Goal: Information Seeking & Learning: Learn about a topic

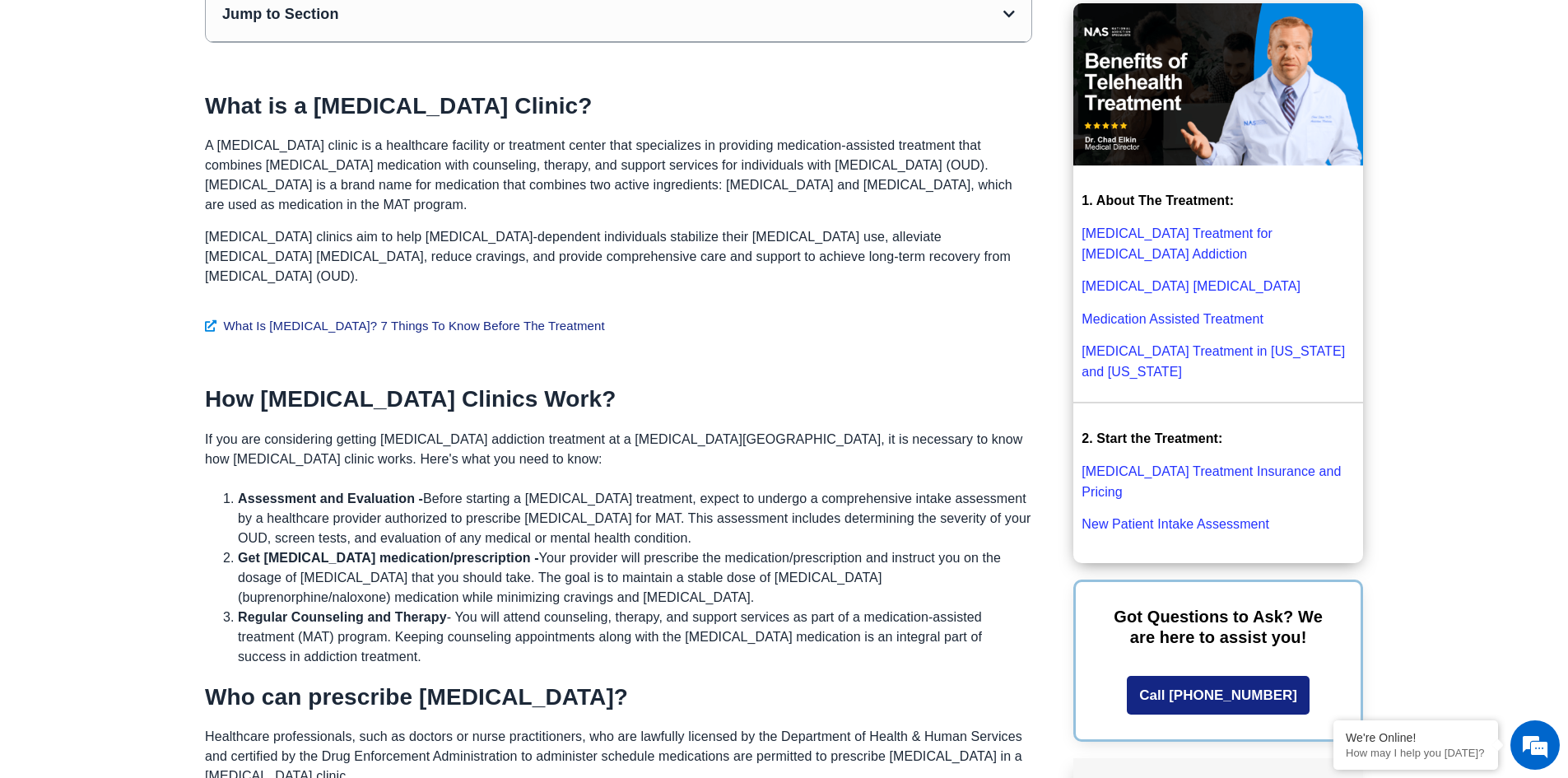
scroll to position [659, 0]
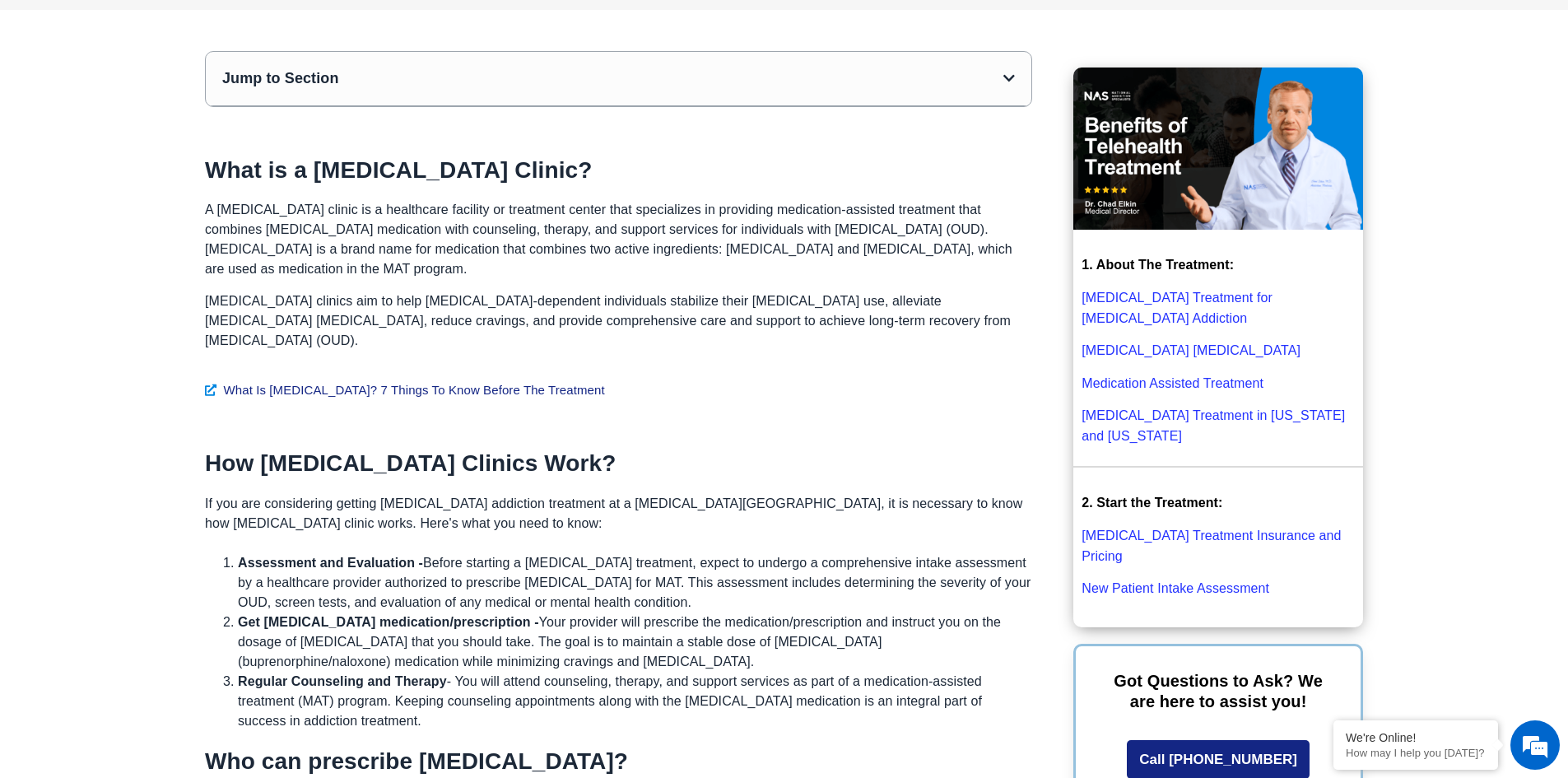
click at [1154, 581] on link "New Patient Intake Assessment" at bounding box center [1175, 588] width 187 height 14
